Goal: Find contact information: Find contact information

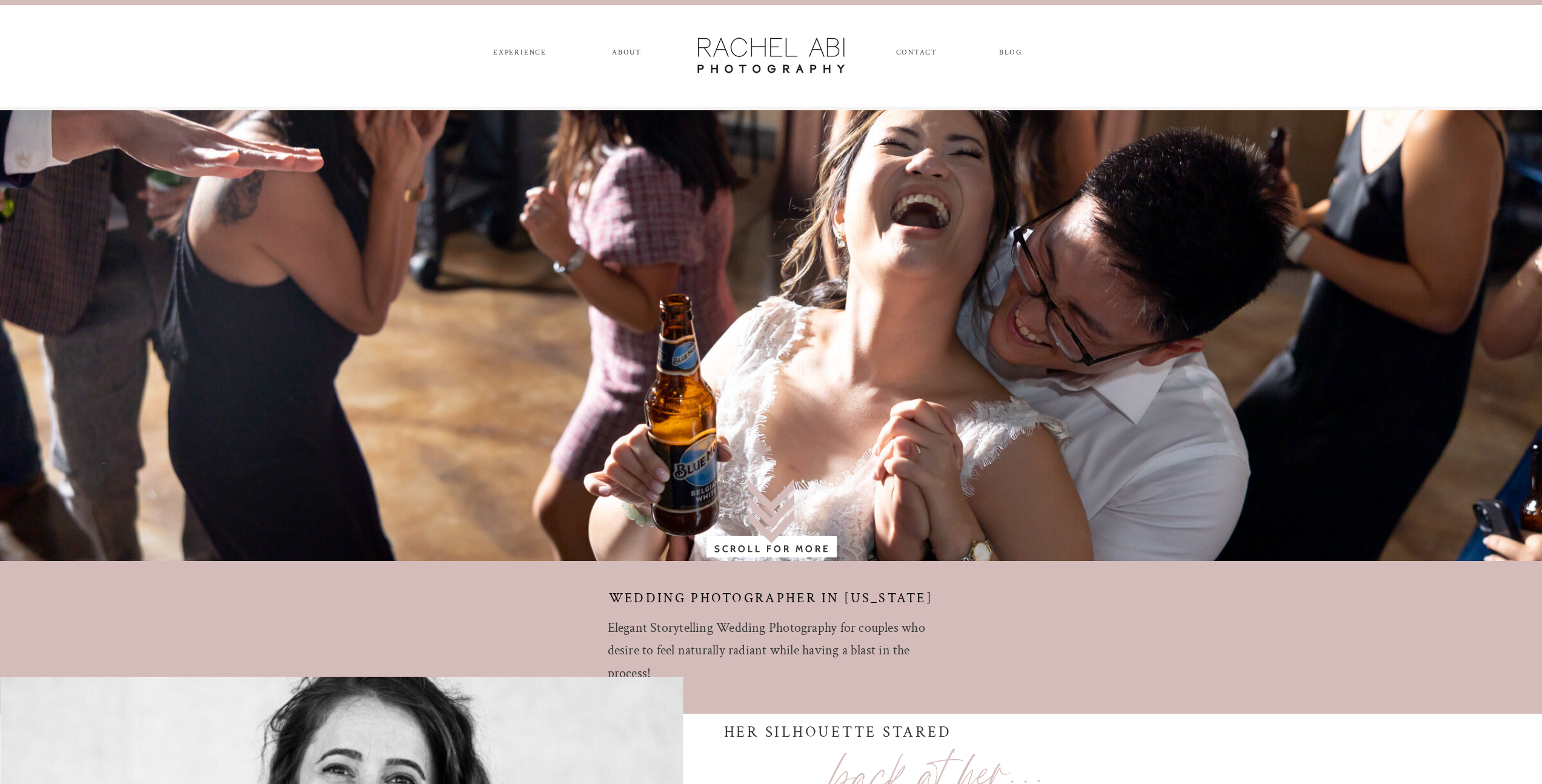
click at [925, 50] on nav "CONTACT" at bounding box center [916, 54] width 41 height 13
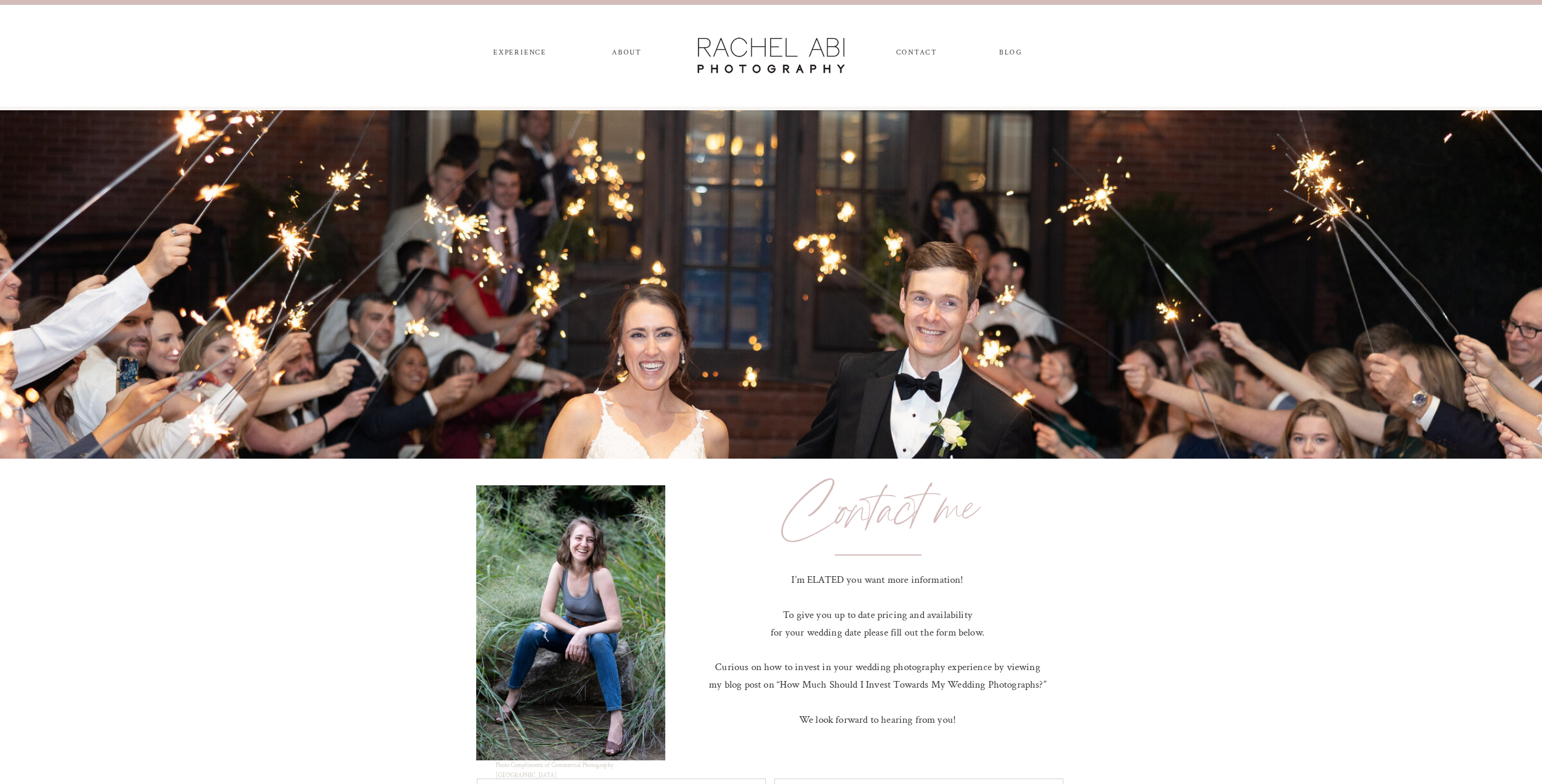
scroll to position [762, 0]
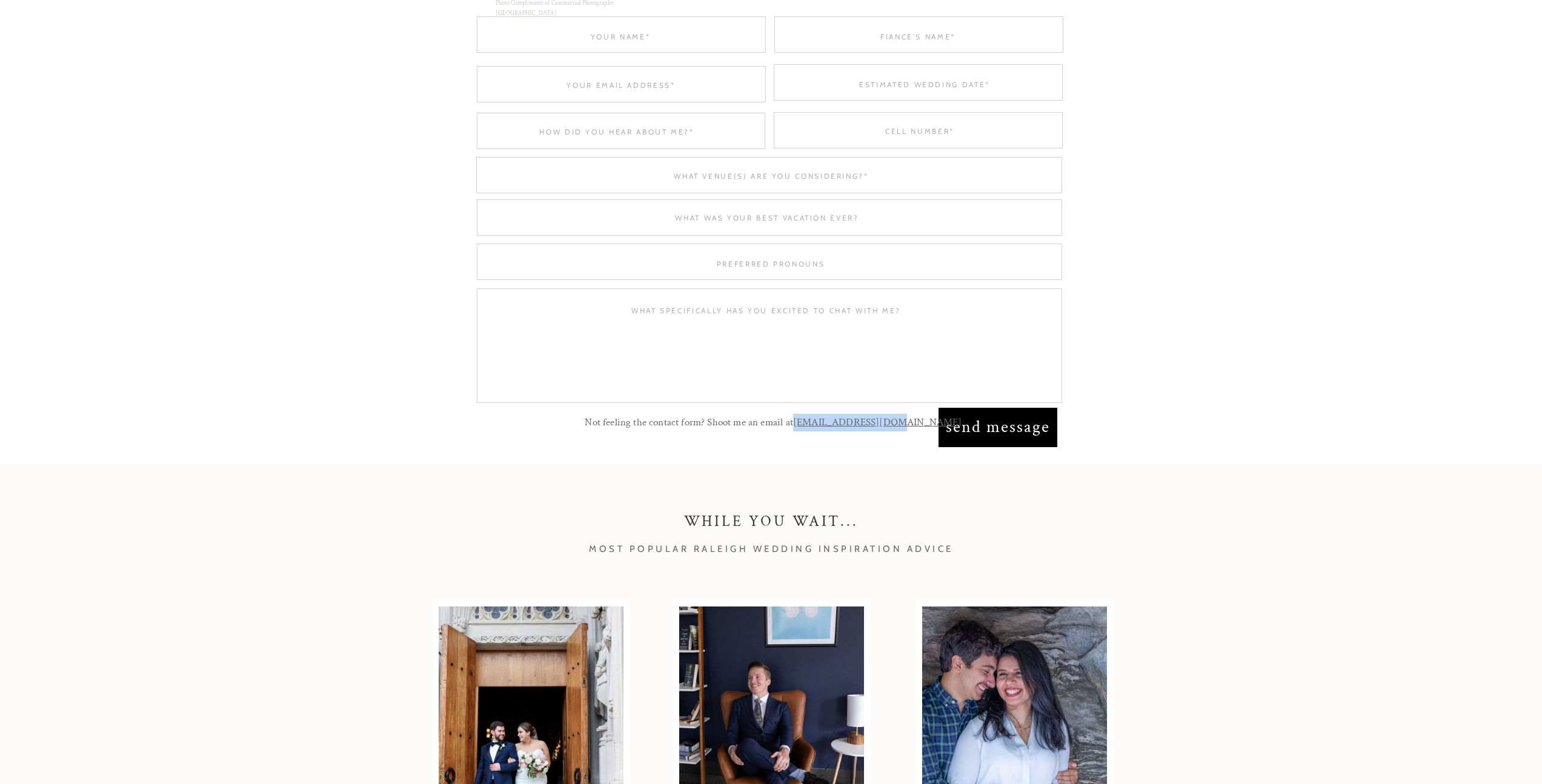
drag, startPoint x: 928, startPoint y: 422, endPoint x: 835, endPoint y: 430, distance: 93.3
click at [835, 430] on p "Not feeling the contact form? Shoot me an email at [EMAIL_ADDRESS][DOMAIN_NAME]" at bounding box center [774, 423] width 419 height 18
copy link "[EMAIL_ADDRESS][DOMAIN_NAME]"
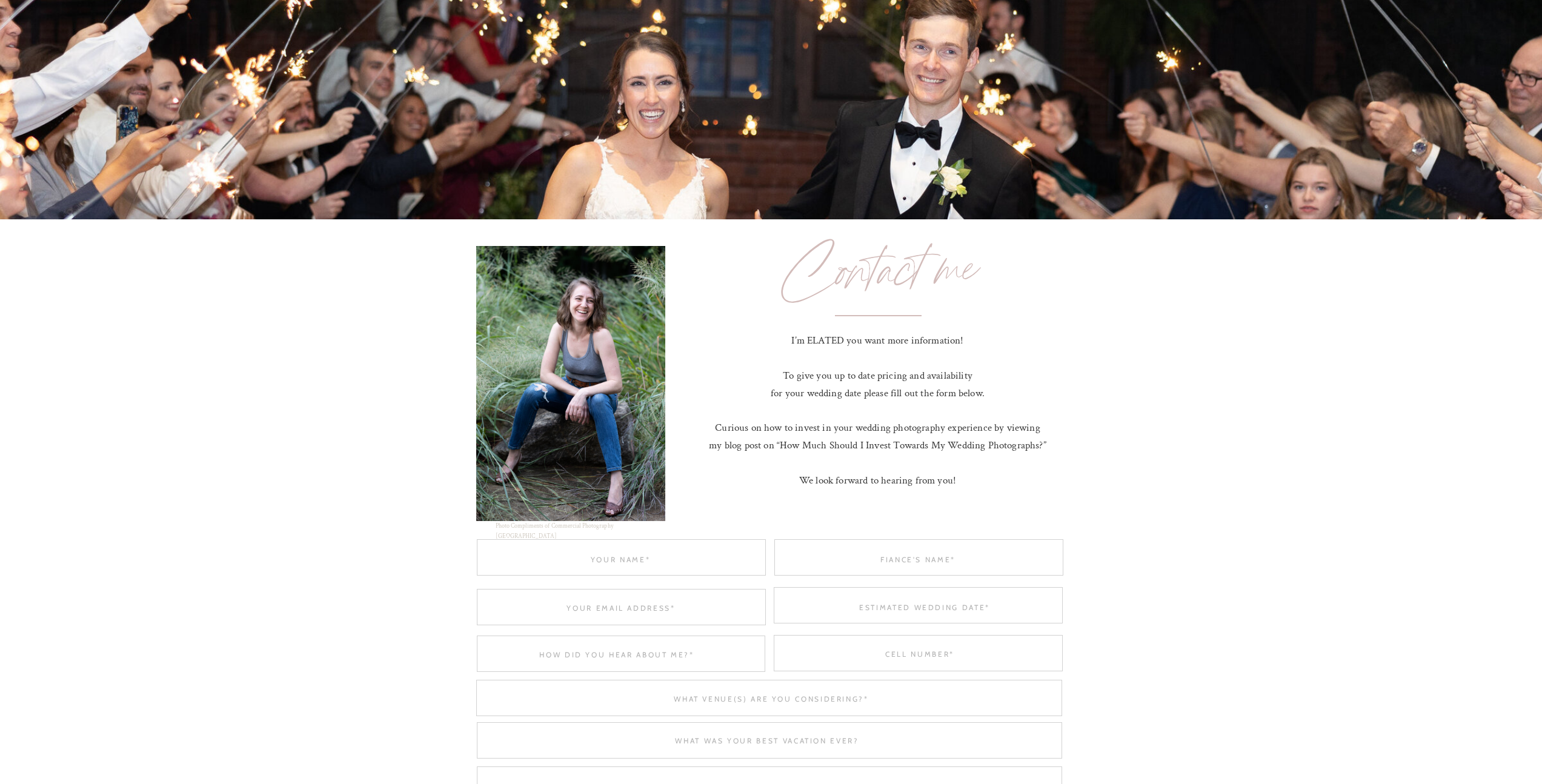
scroll to position [0, 0]
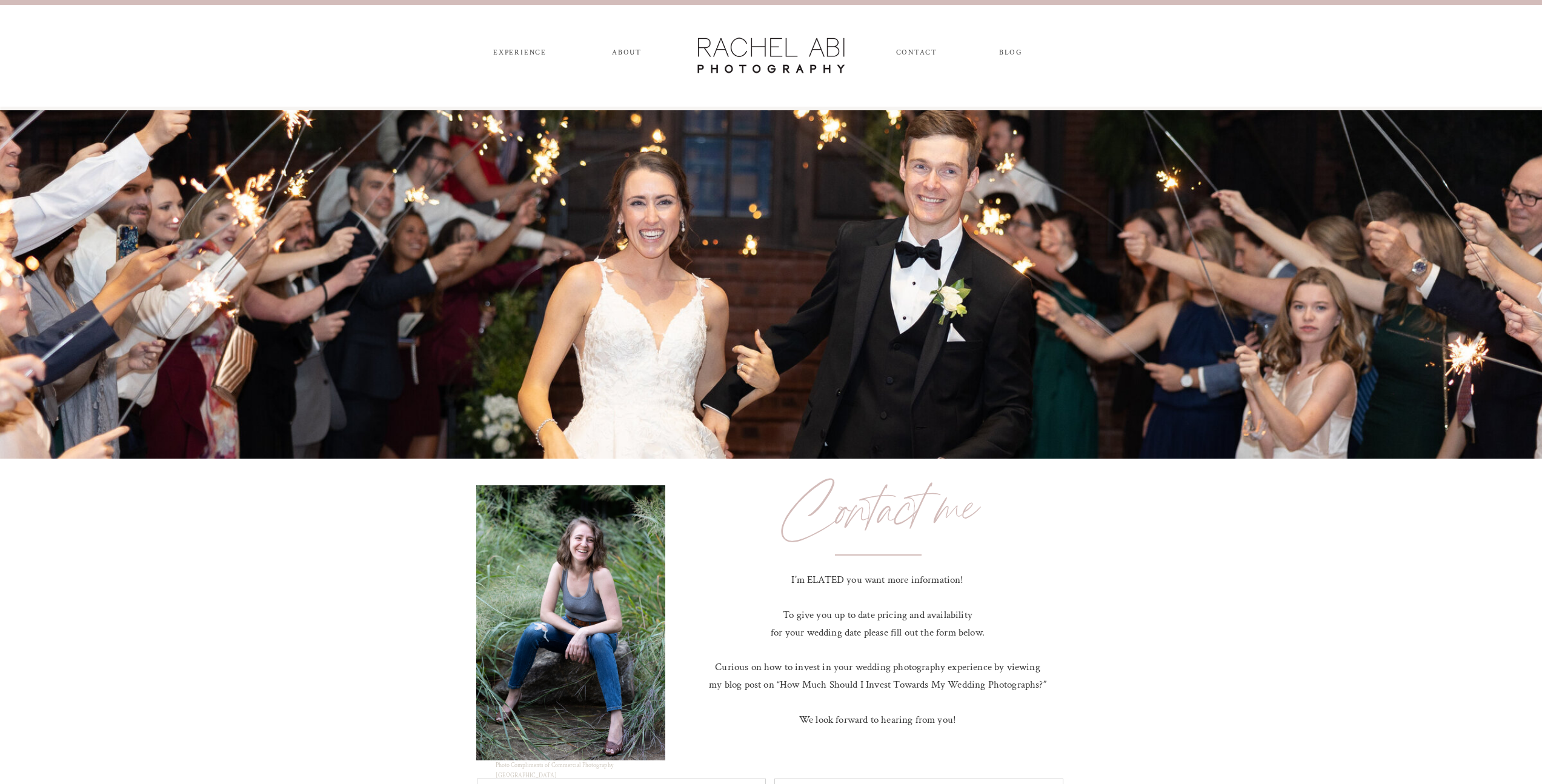
click at [626, 50] on nav "ABOUT" at bounding box center [626, 54] width 34 height 13
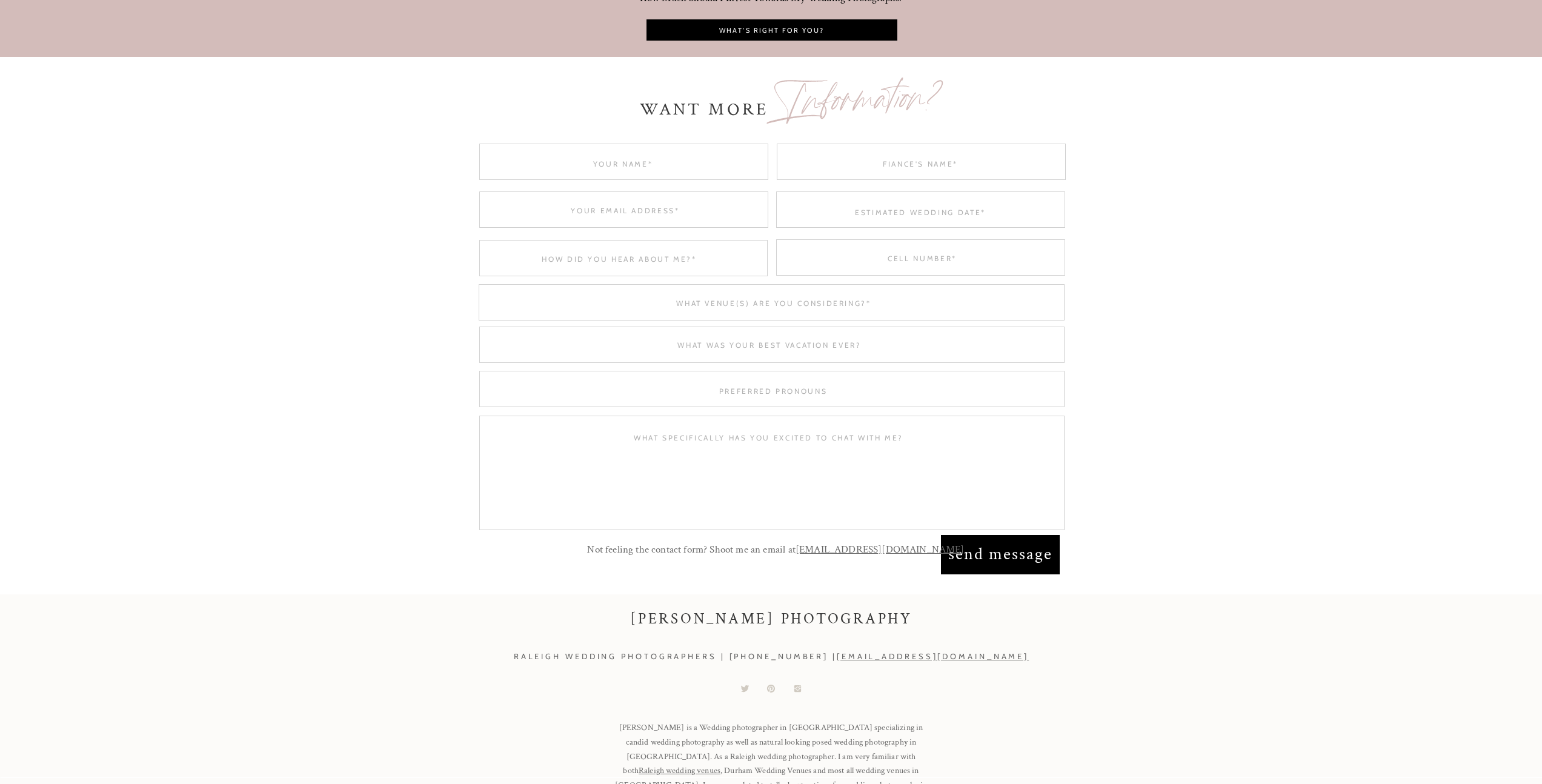
scroll to position [3863, 0]
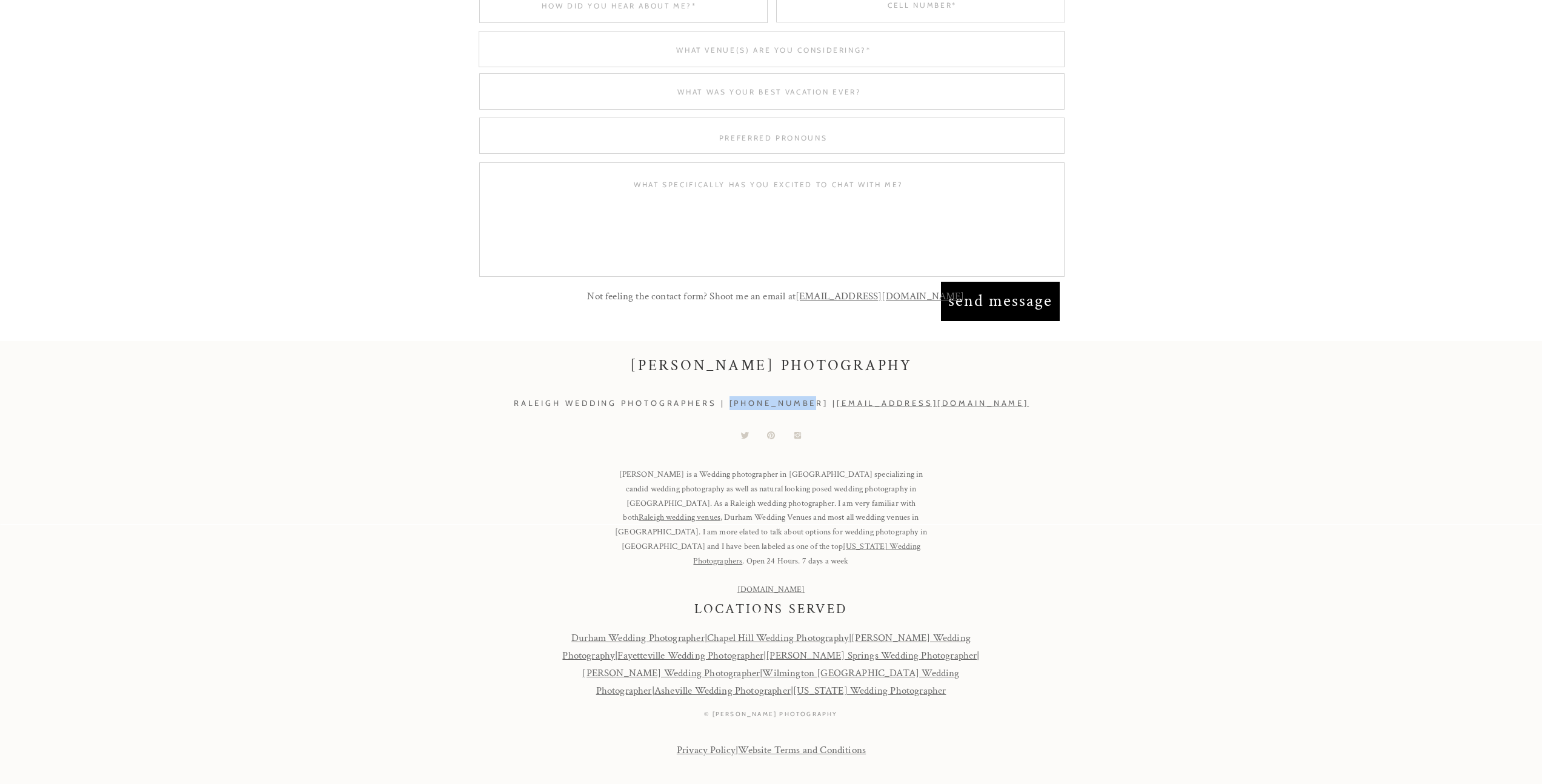
drag, startPoint x: 844, startPoint y: 404, endPoint x: 766, endPoint y: 405, distance: 78.0
click at [766, 405] on h3 "Raleigh wedding photographers | 919-694-7070 | hello@rachelabi.com" at bounding box center [771, 407] width 538 height 22
copy h3 "919-694-7070"
